Goal: Task Accomplishment & Management: Manage account settings

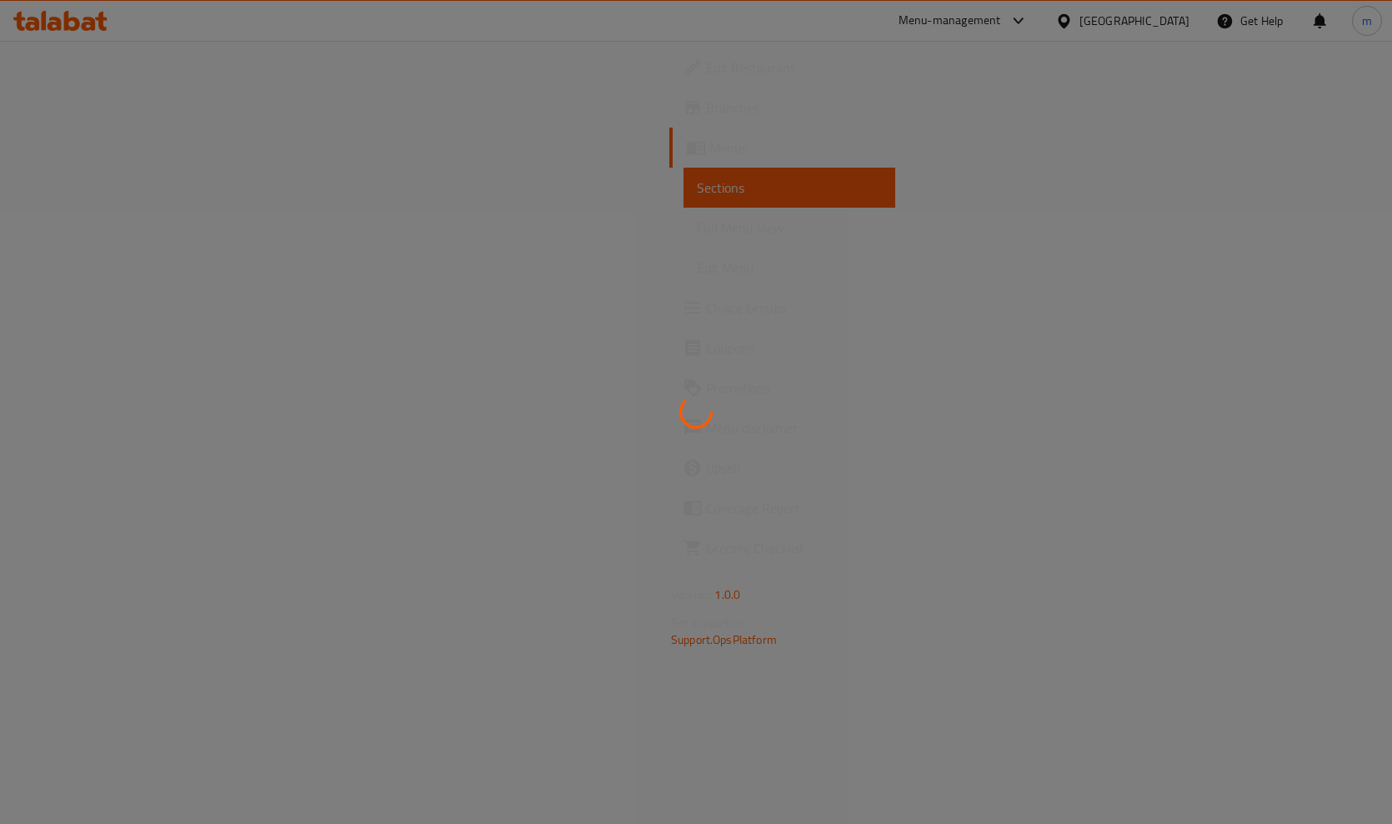
click at [115, 312] on div at bounding box center [696, 412] width 1392 height 824
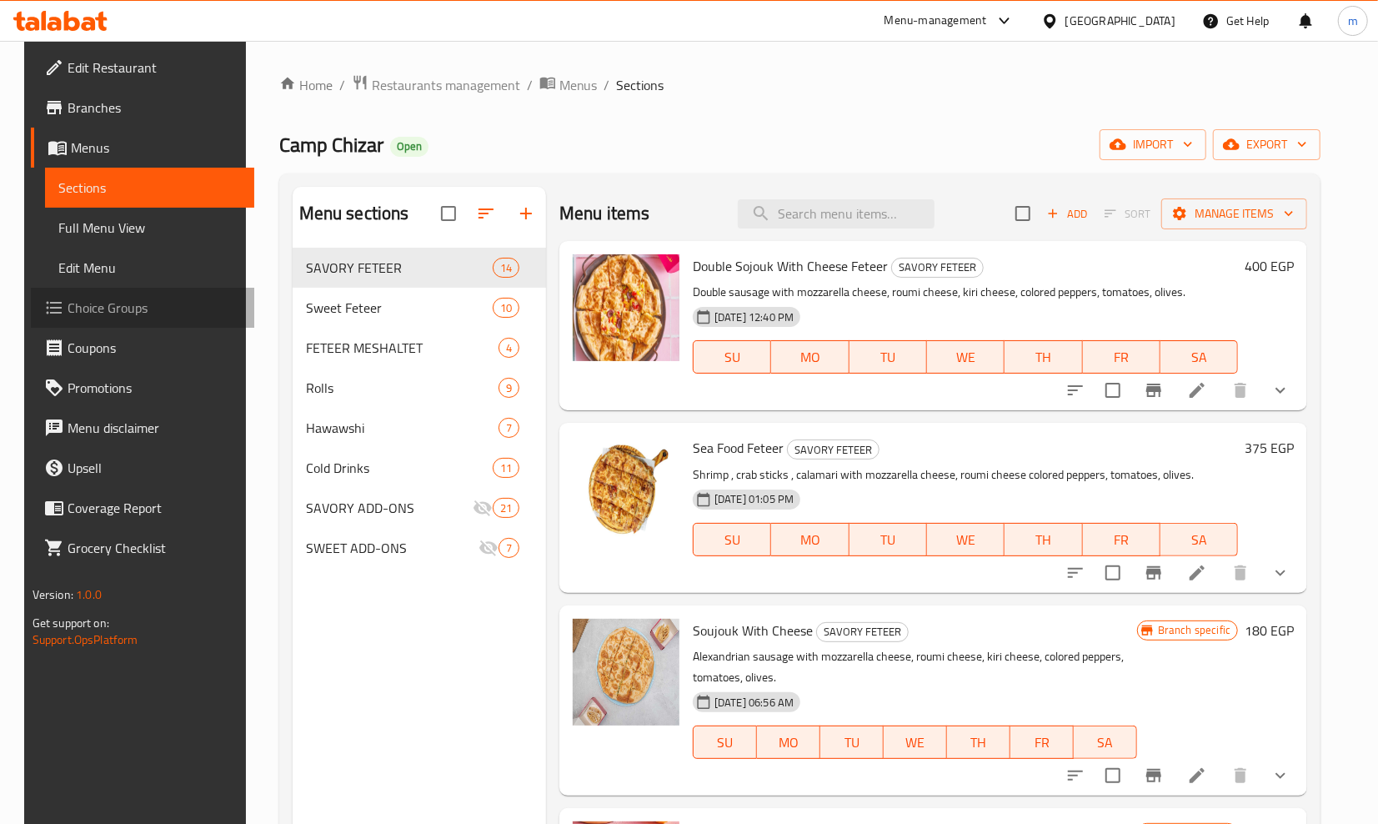
click at [180, 303] on span "Choice Groups" at bounding box center [154, 308] width 173 height 20
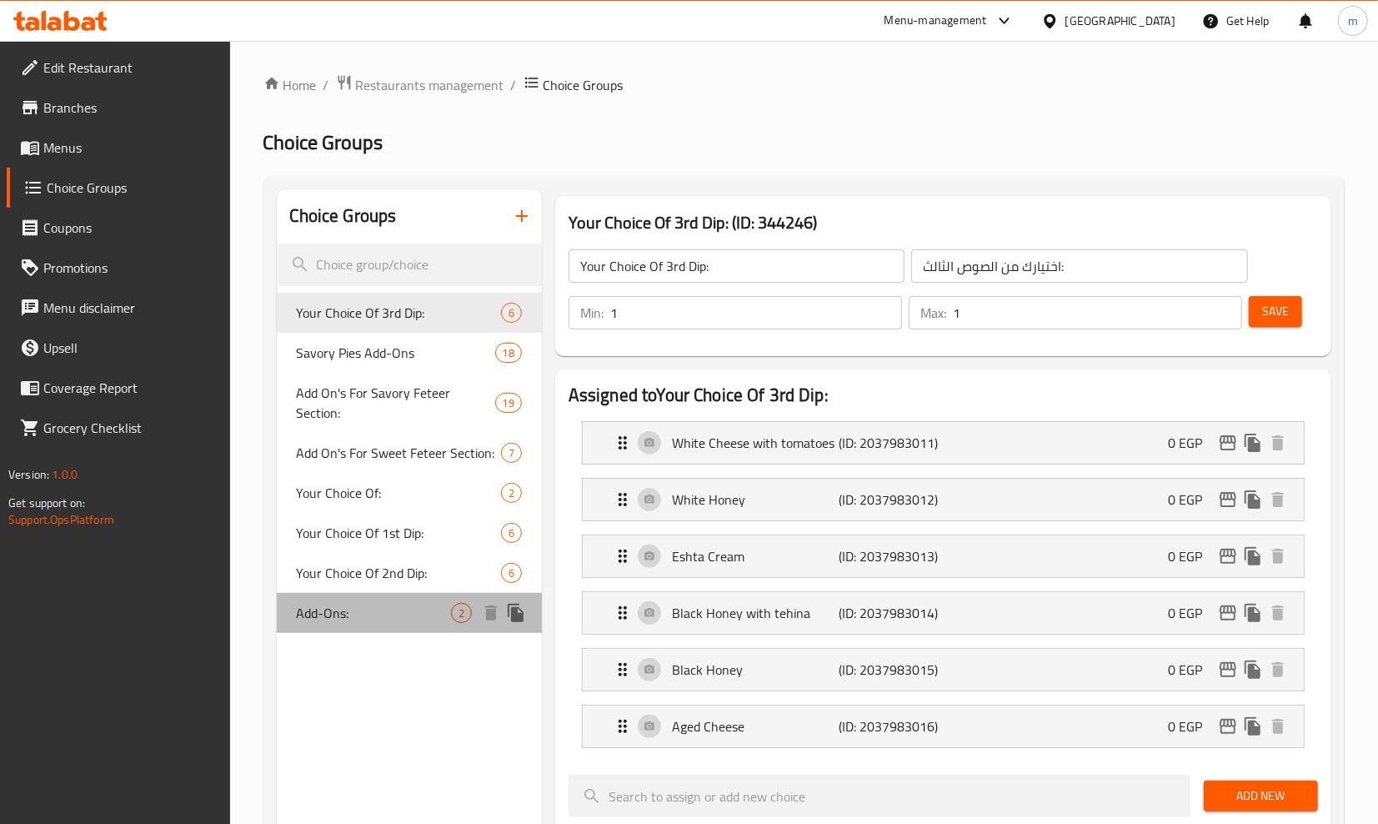
click at [396, 610] on span "Add-Ons:" at bounding box center [374, 613] width 154 height 20
type input "Add-Ons:"
type input "الإضافات:"
type input "0"
type input "2"
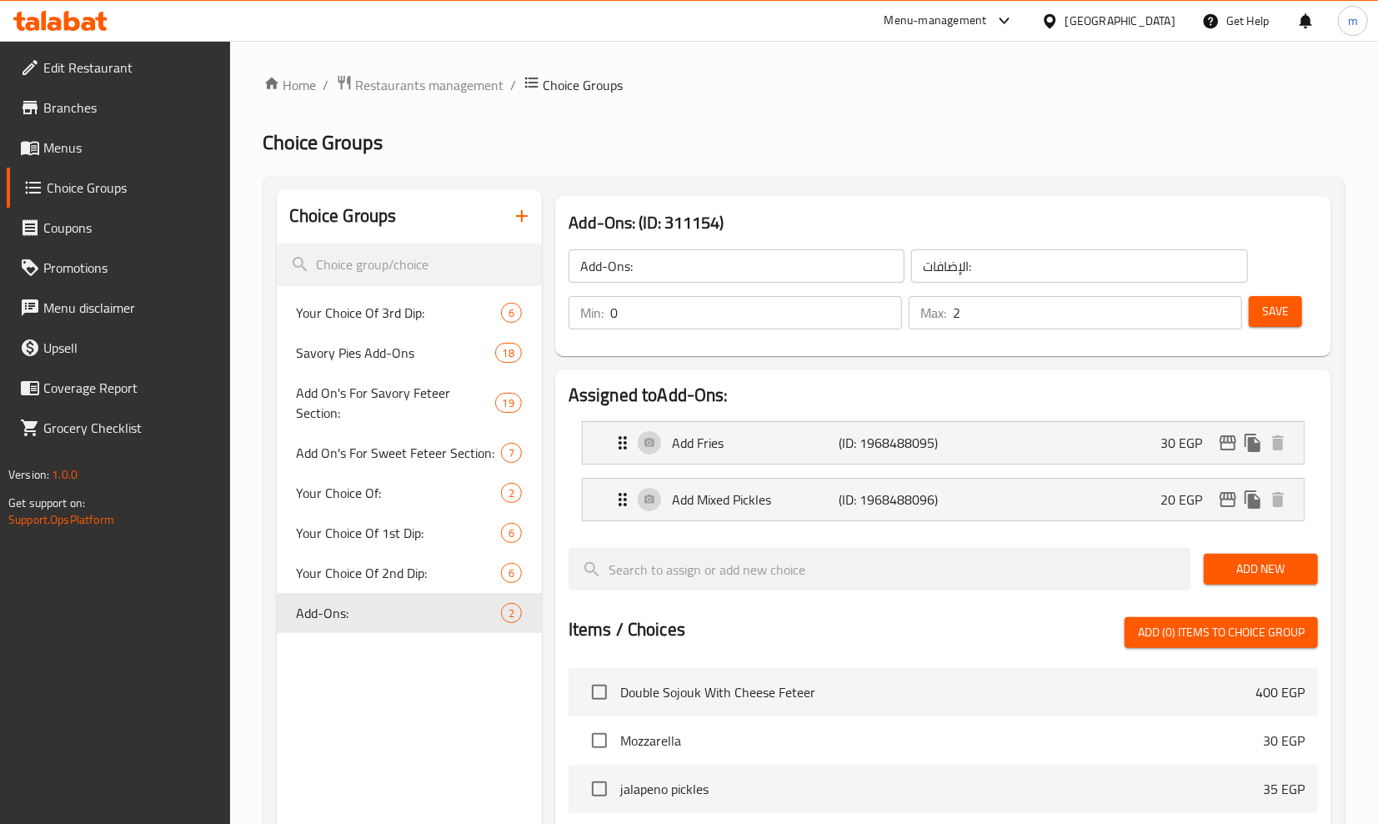
click at [920, 125] on div "Home / Restaurants management / Choice Groups Choice Groups Choice Groups Your …" at bounding box center [803, 689] width 1081 height 1231
click at [458, 100] on div "Home / Restaurants management / Choice Groups Choice Groups Choice Groups Your …" at bounding box center [803, 689] width 1081 height 1231
click at [446, 90] on span "Restaurants management" at bounding box center [430, 85] width 148 height 20
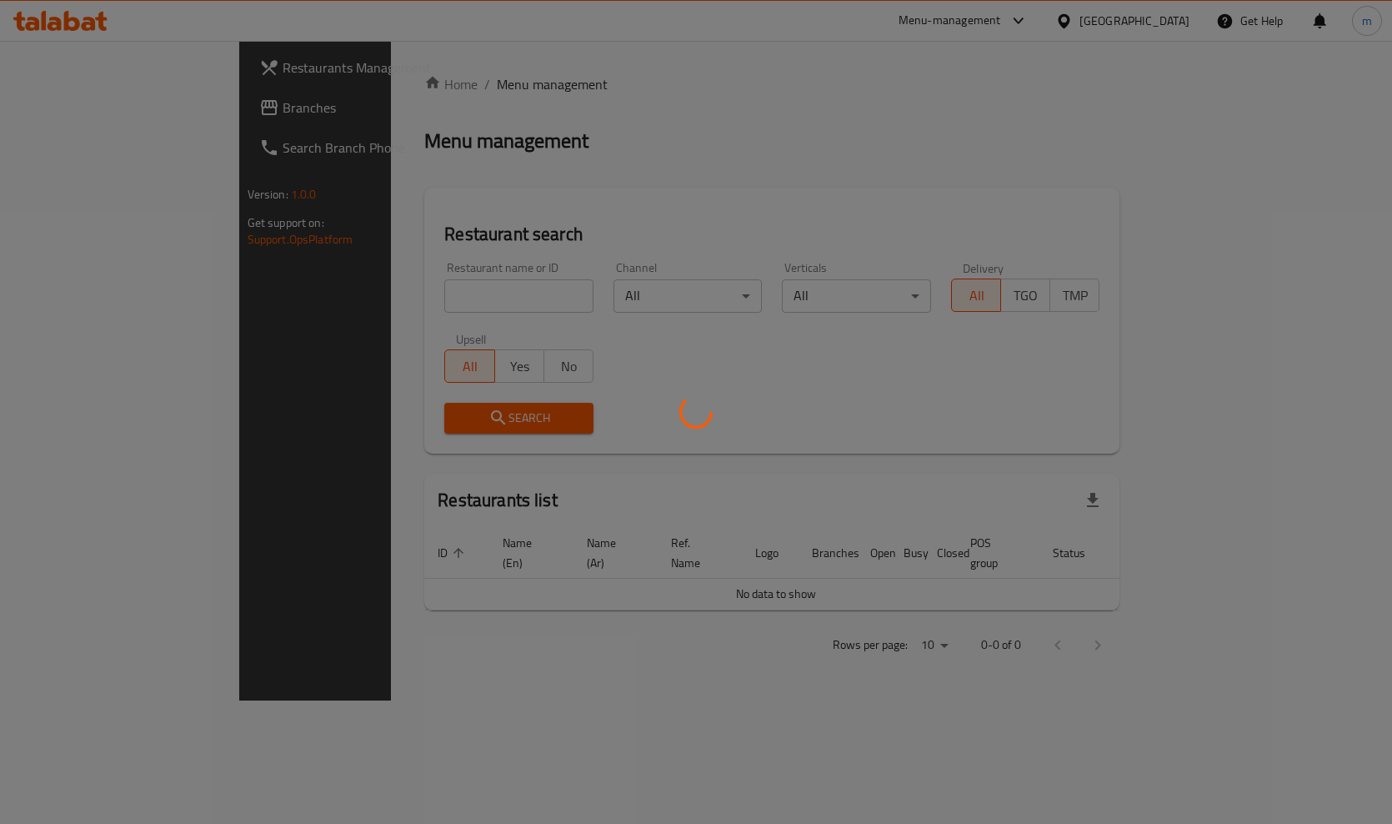
click at [148, 113] on div at bounding box center [696, 412] width 1392 height 824
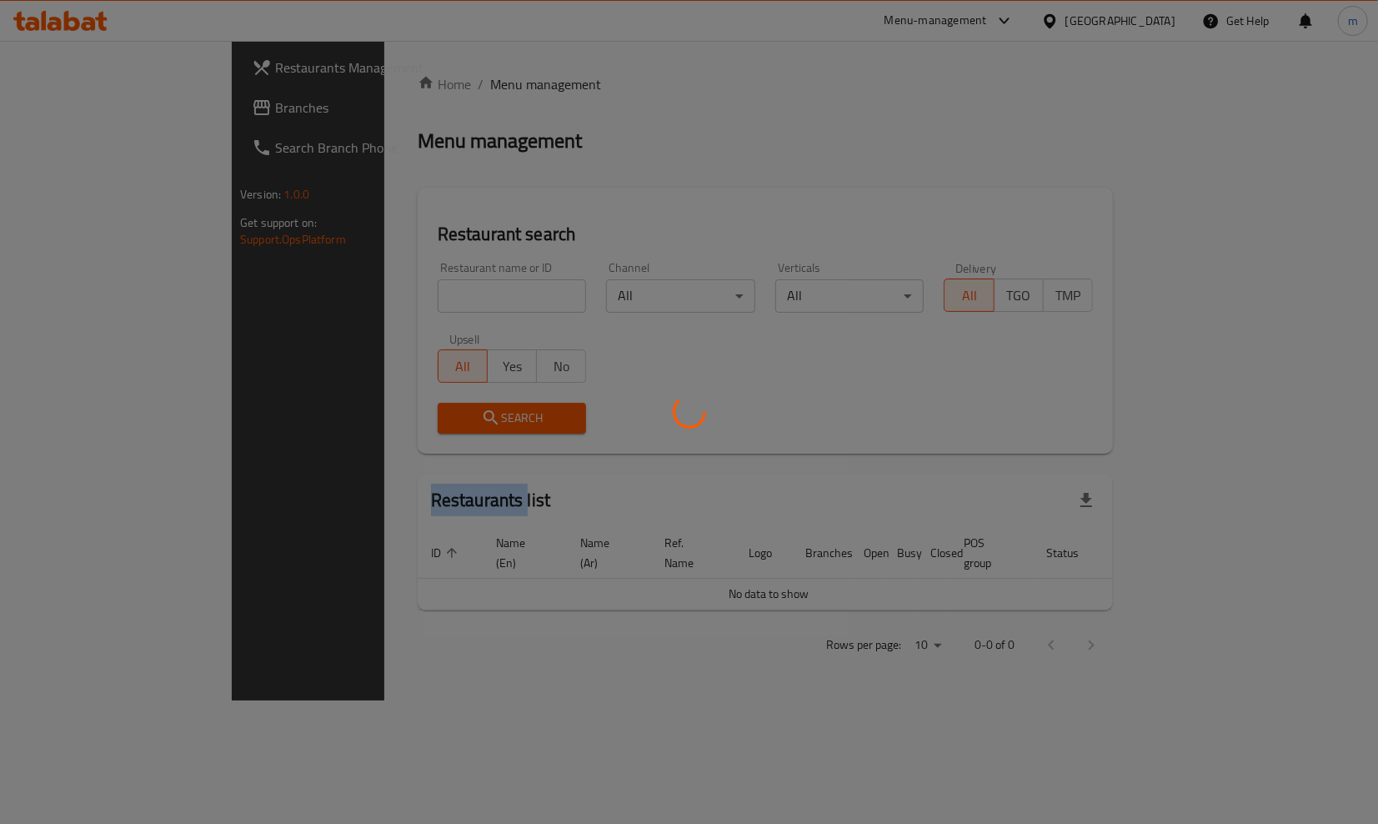
click at [147, 113] on div at bounding box center [689, 412] width 1378 height 824
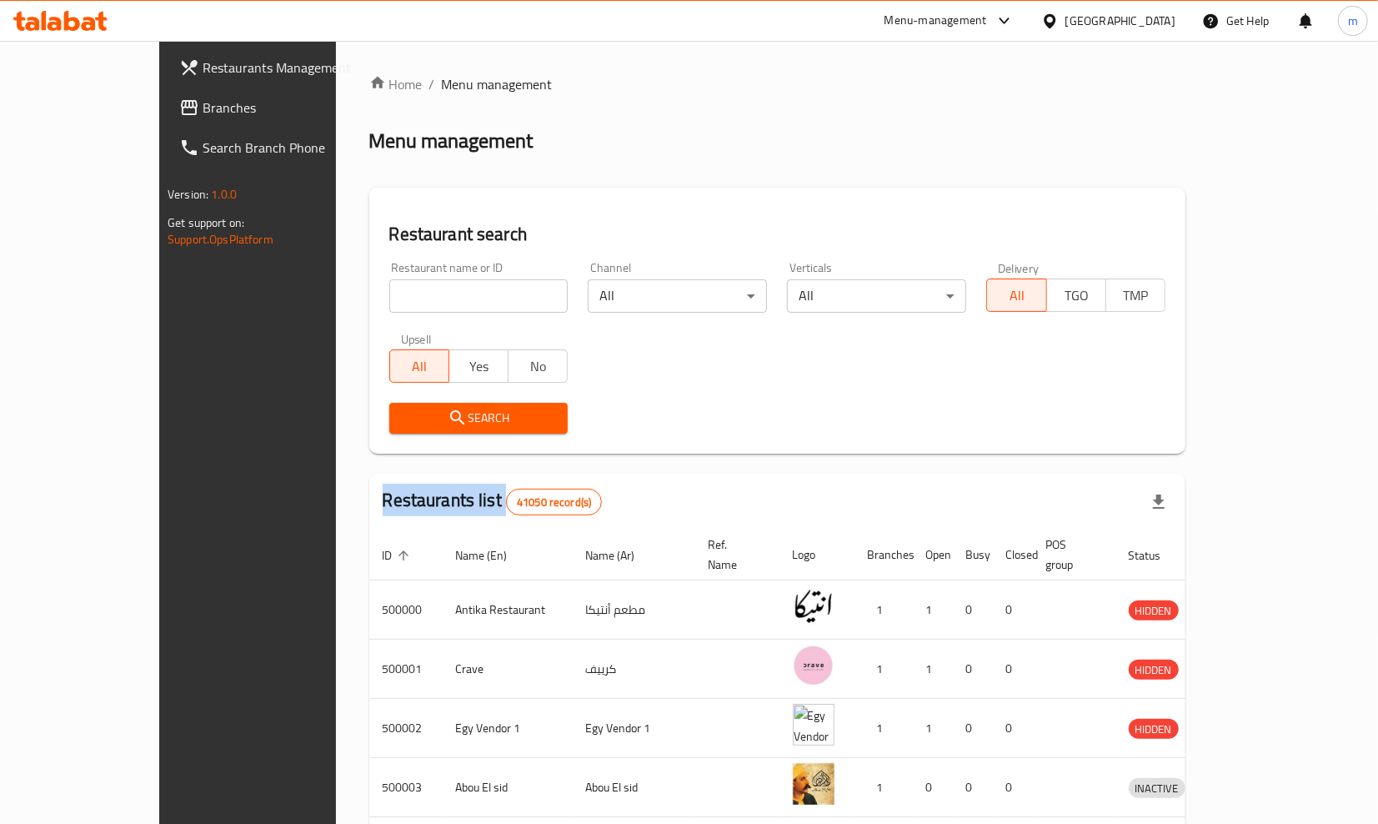
click at [159, 113] on div "Restaurants Management Branches Search Branch Phone Version: 1.0.0 Get support …" at bounding box center [689, 651] width 1060 height 1221
click at [203, 113] on span "Branches" at bounding box center [289, 108] width 173 height 20
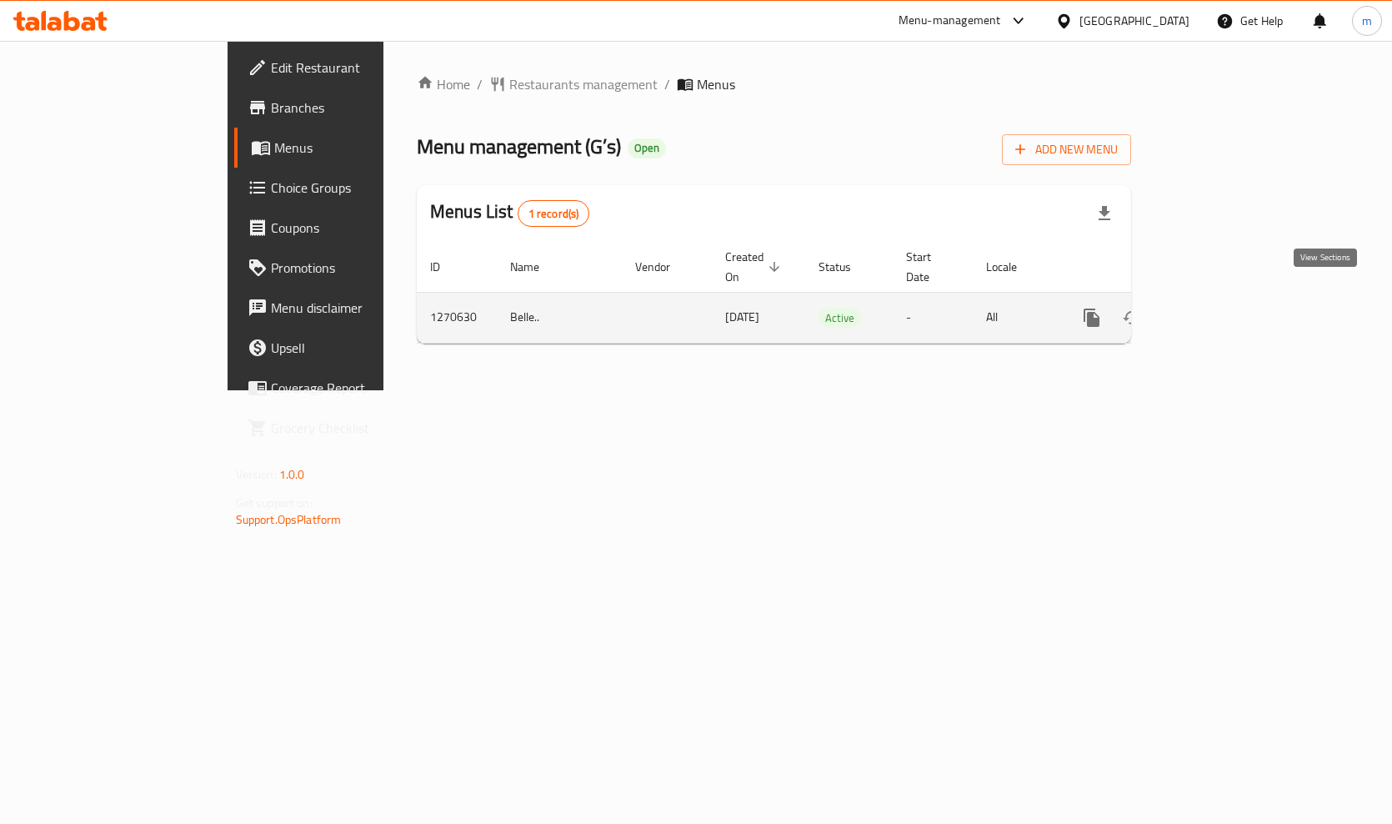
click at [1222, 308] on icon "enhanced table" at bounding box center [1212, 318] width 20 height 20
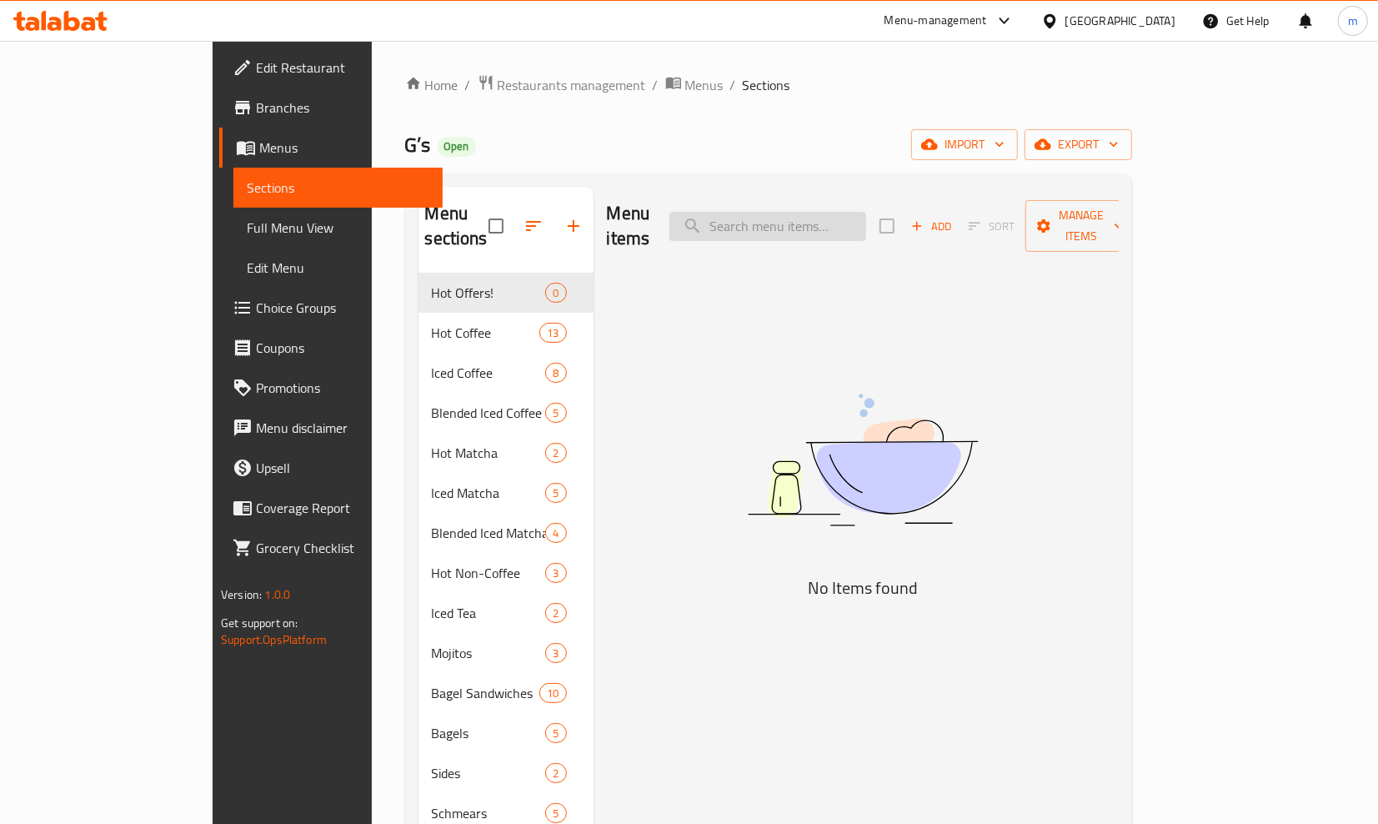
click at [866, 213] on input "search" at bounding box center [767, 226] width 197 height 29
type input "hot combo"
click at [498, 93] on span "Restaurants management" at bounding box center [572, 85] width 148 height 20
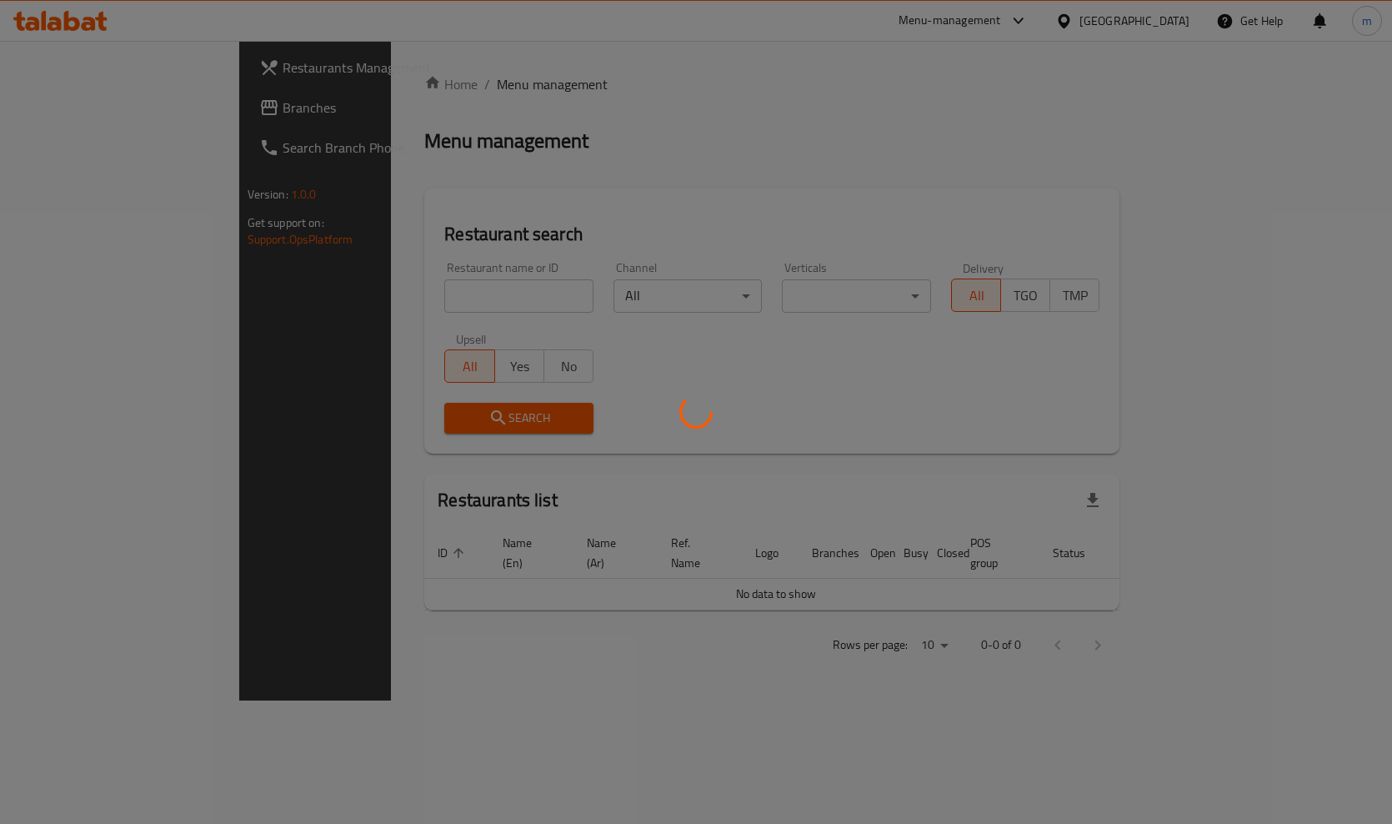
click at [98, 102] on div at bounding box center [696, 412] width 1392 height 824
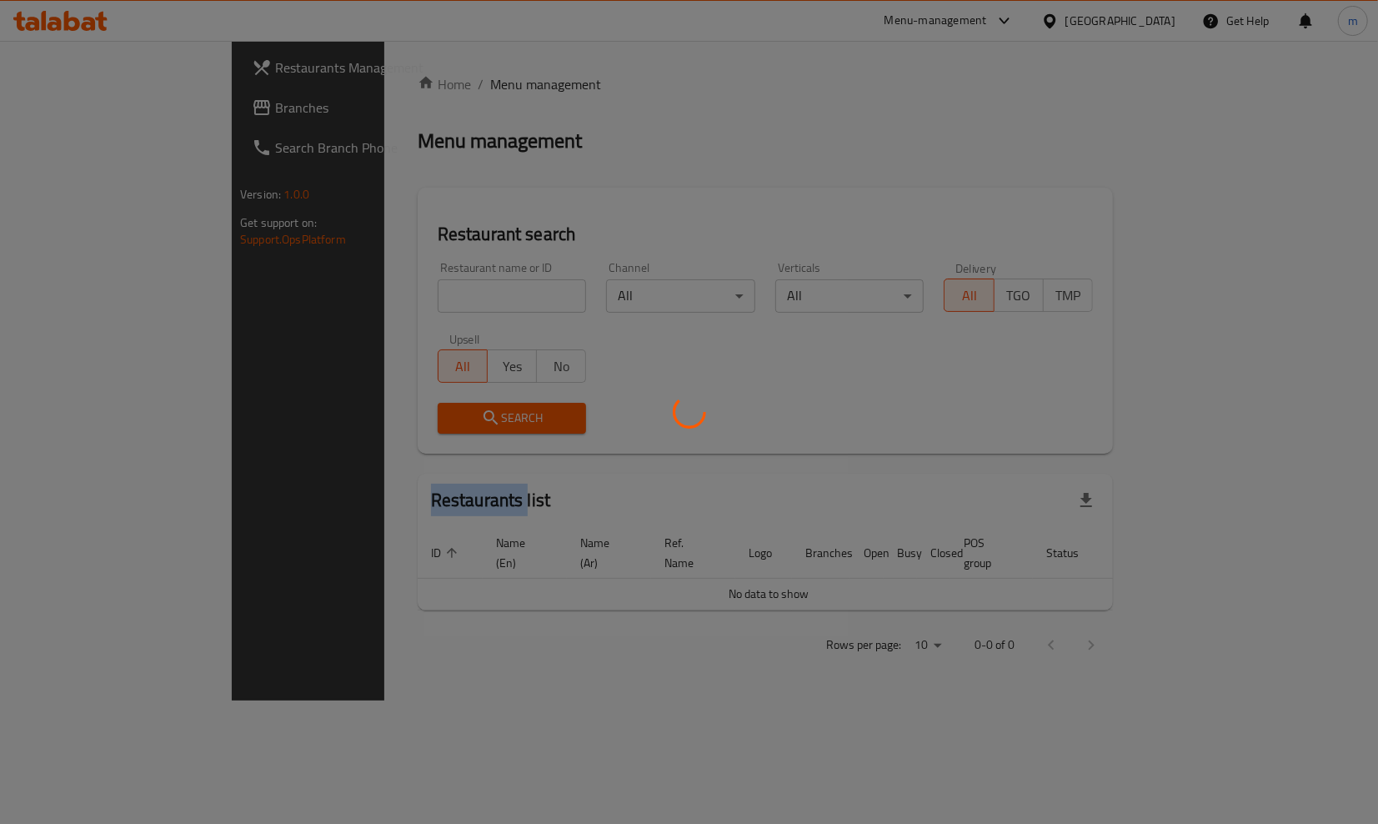
click at [98, 102] on div at bounding box center [689, 412] width 1378 height 824
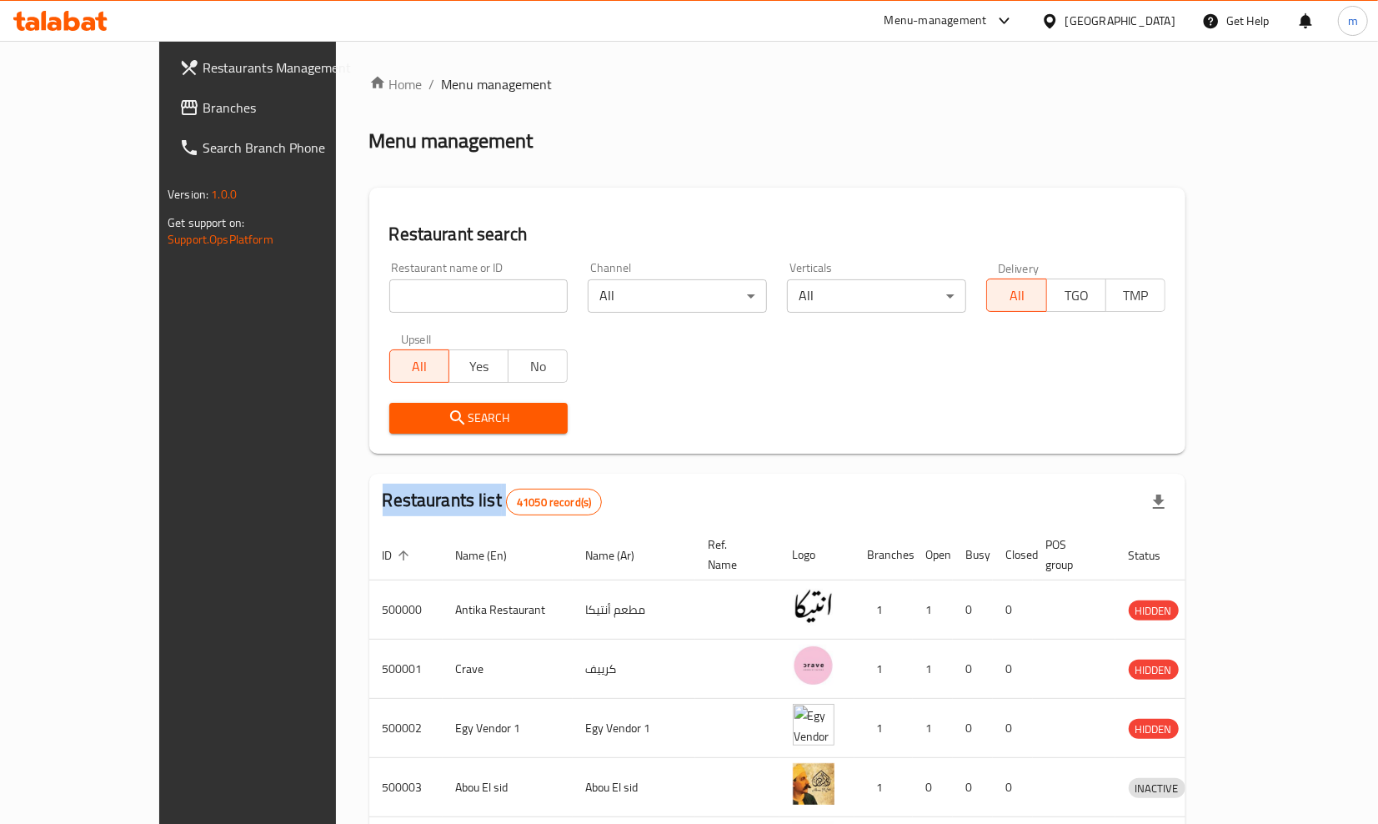
click at [159, 102] on div "Restaurants Management Branches Search Branch Phone Version: 1.0.0 Get support …" at bounding box center [689, 651] width 1060 height 1221
drag, startPoint x: 98, startPoint y: 102, endPoint x: 72, endPoint y: 104, distance: 26.0
click at [203, 102] on span "Branches" at bounding box center [289, 108] width 173 height 20
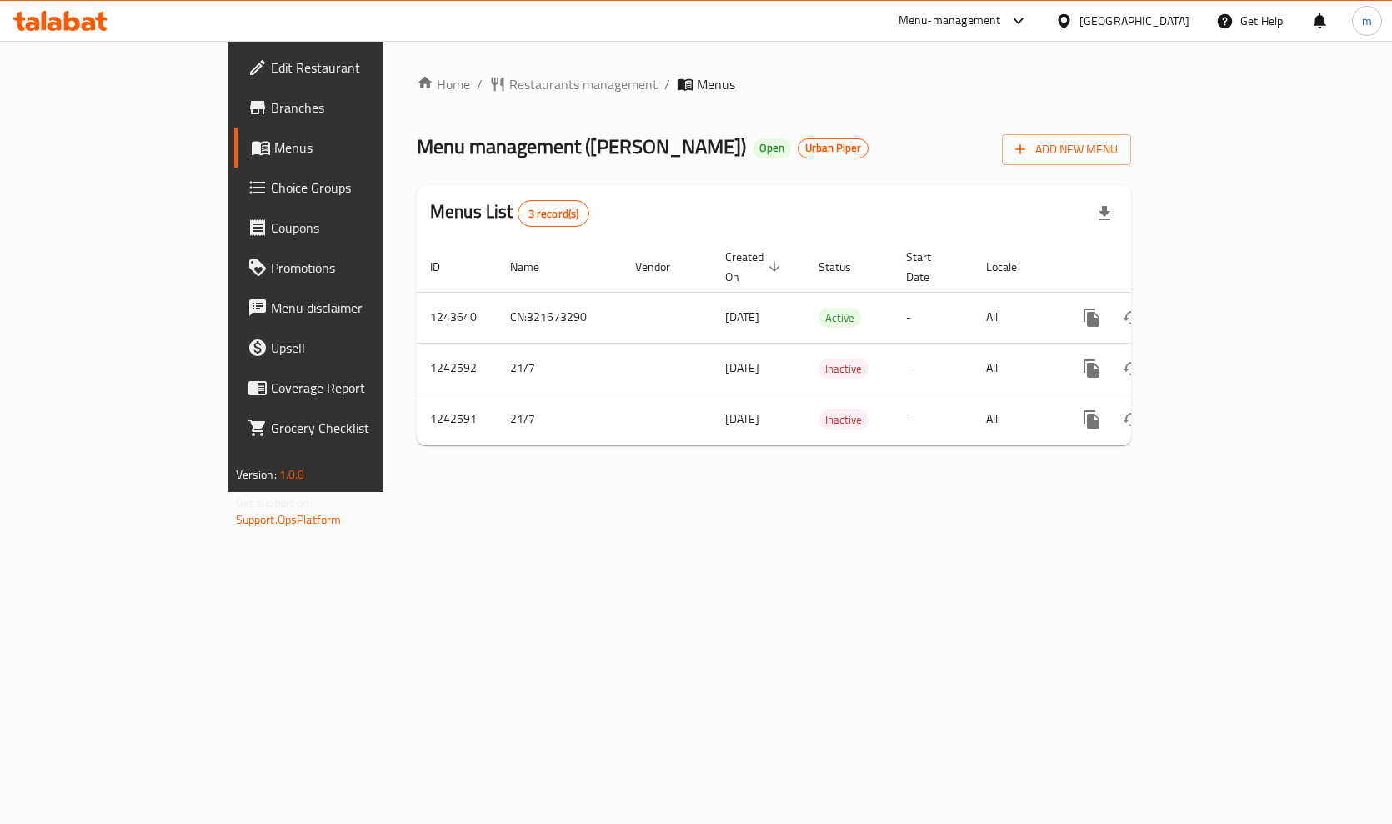
click at [271, 113] on span "Branches" at bounding box center [359, 108] width 176 height 20
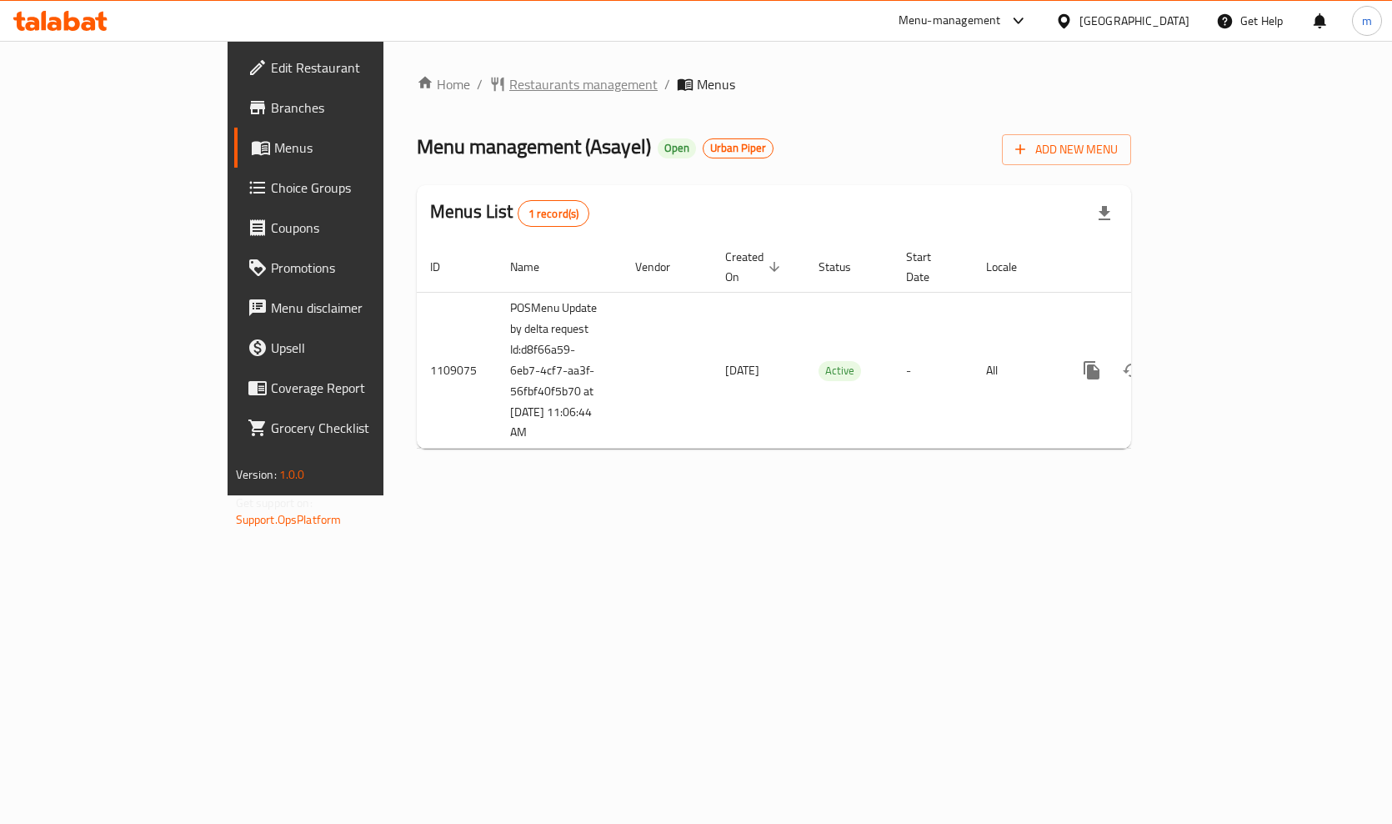
click at [509, 74] on span "Restaurants management" at bounding box center [583, 84] width 148 height 20
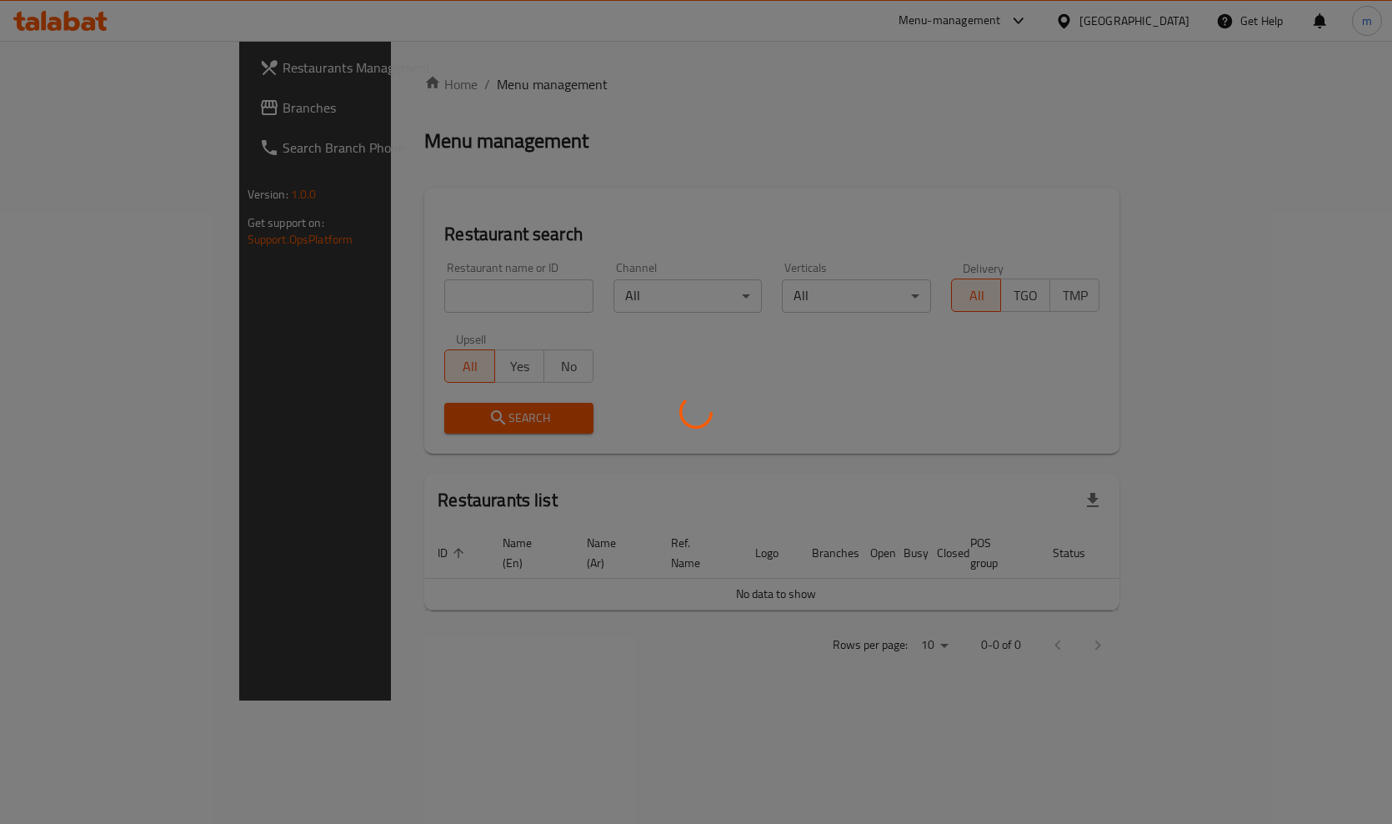
click at [43, 125] on div at bounding box center [696, 412] width 1392 height 824
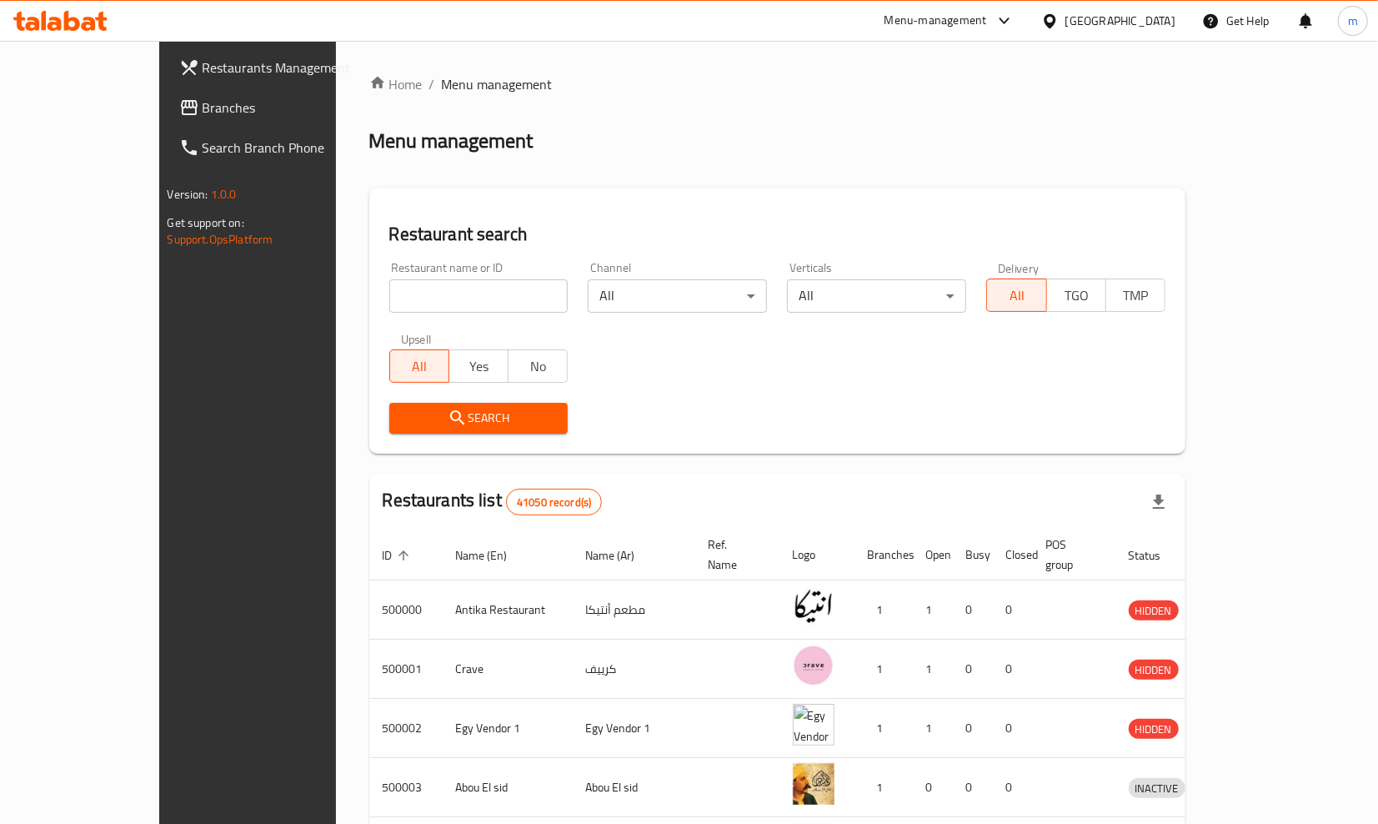
click at [203, 109] on span "Branches" at bounding box center [289, 108] width 173 height 20
